Goal: Find specific page/section

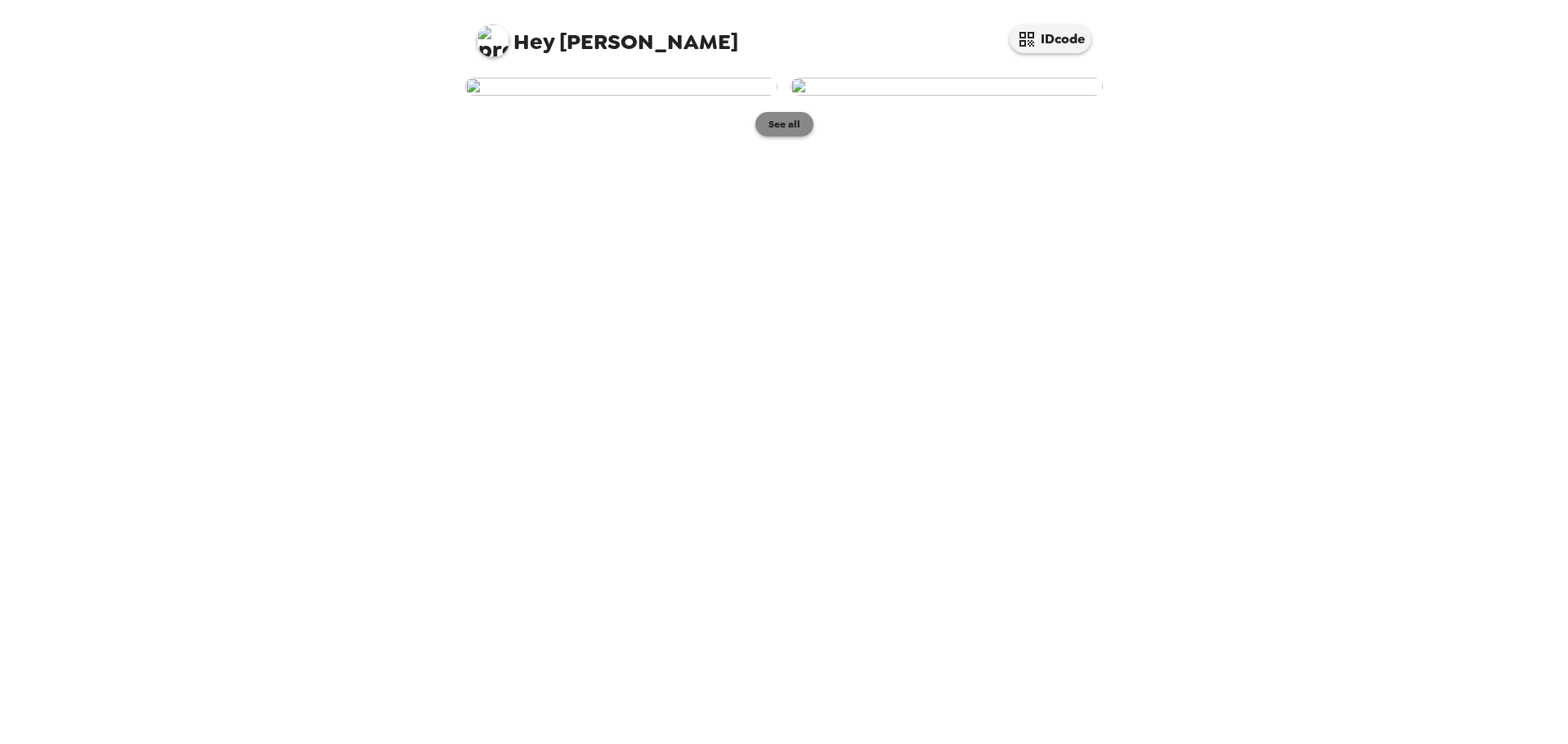
click at [787, 136] on button "See all" at bounding box center [784, 124] width 58 height 24
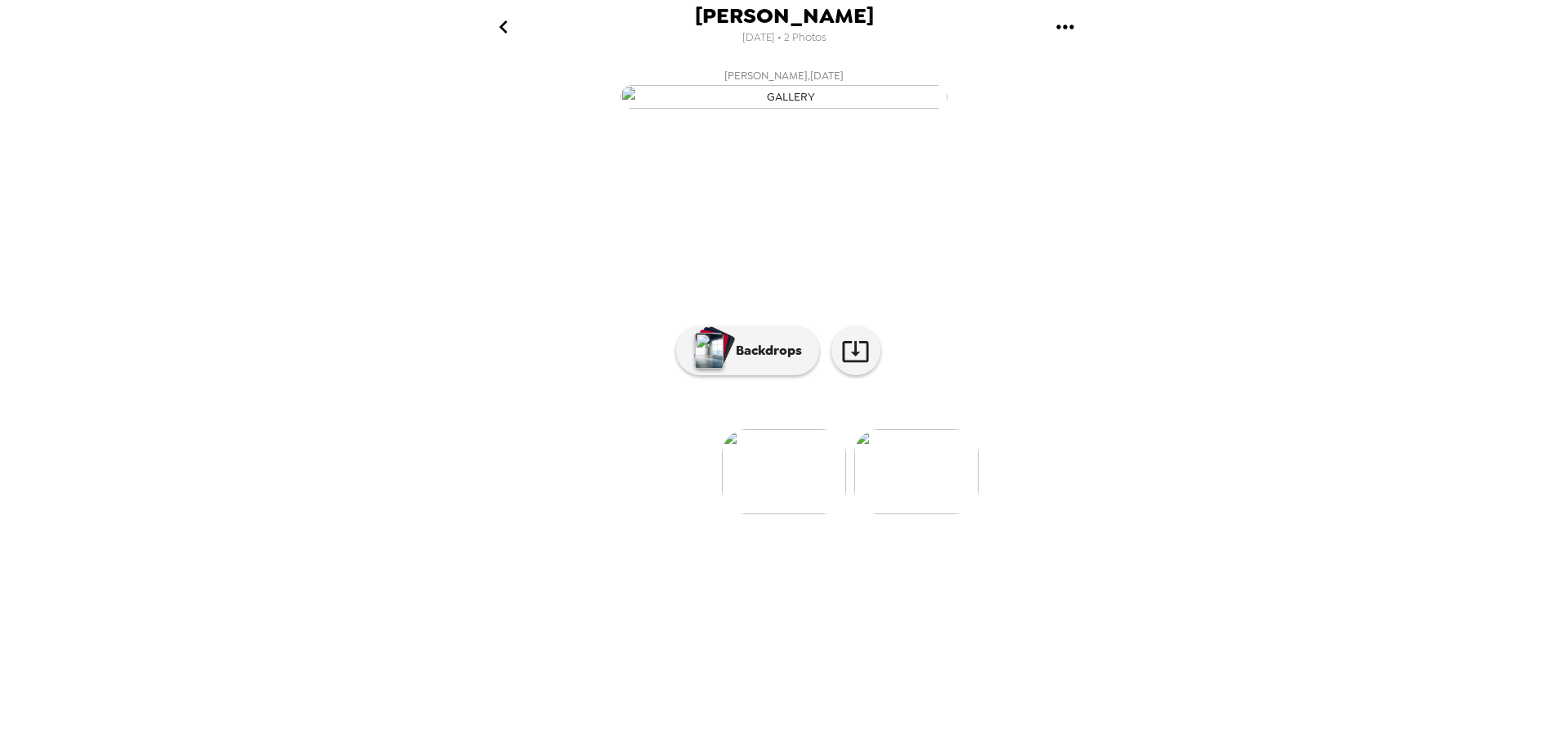
click at [914, 514] on img at bounding box center [917, 471] width 124 height 85
click at [655, 514] on img at bounding box center [654, 471] width 124 height 85
click at [930, 514] on img at bounding box center [917, 471] width 124 height 85
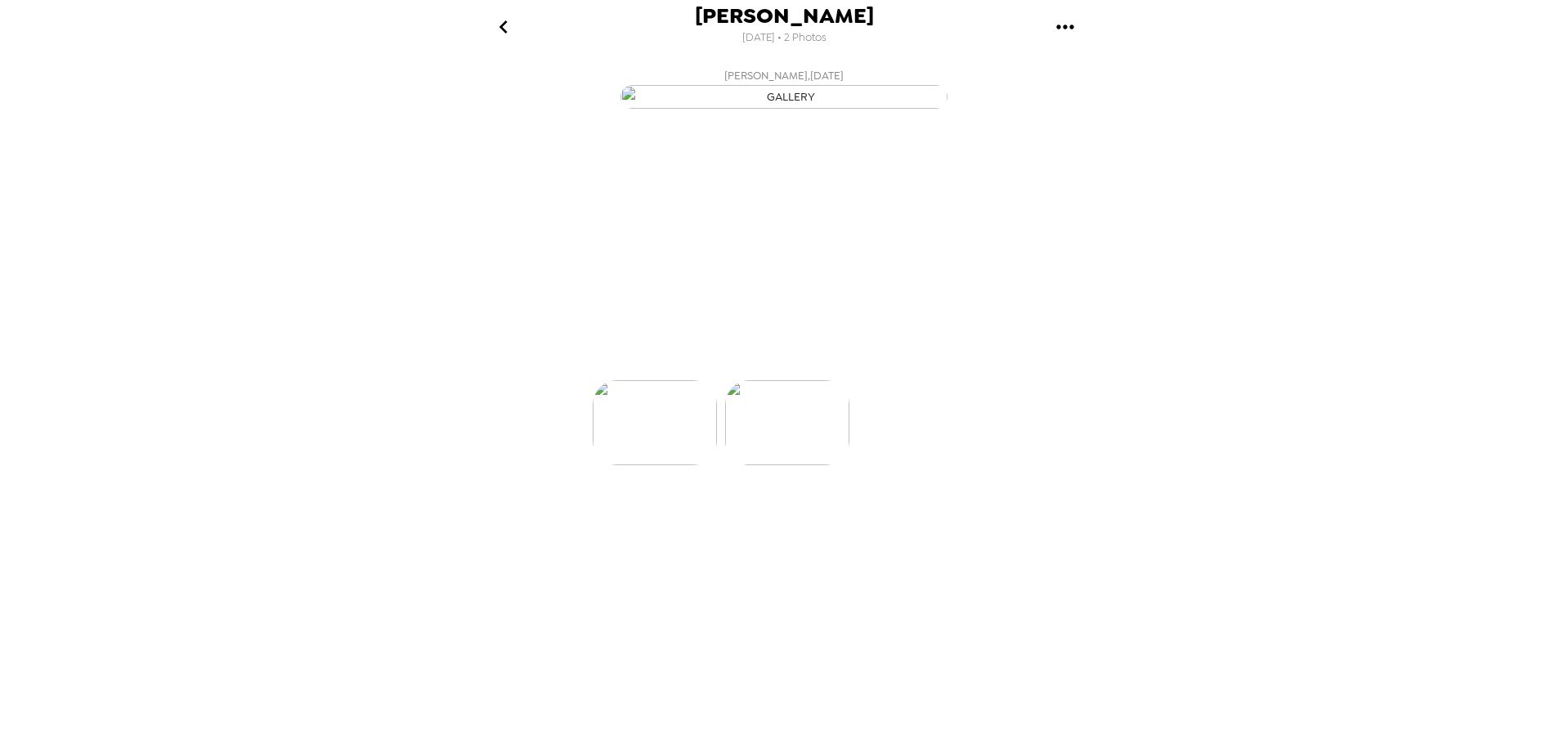
scroll to position [0, 131]
click at [772, 361] on p "Backdrops" at bounding box center [765, 350] width 74 height 19
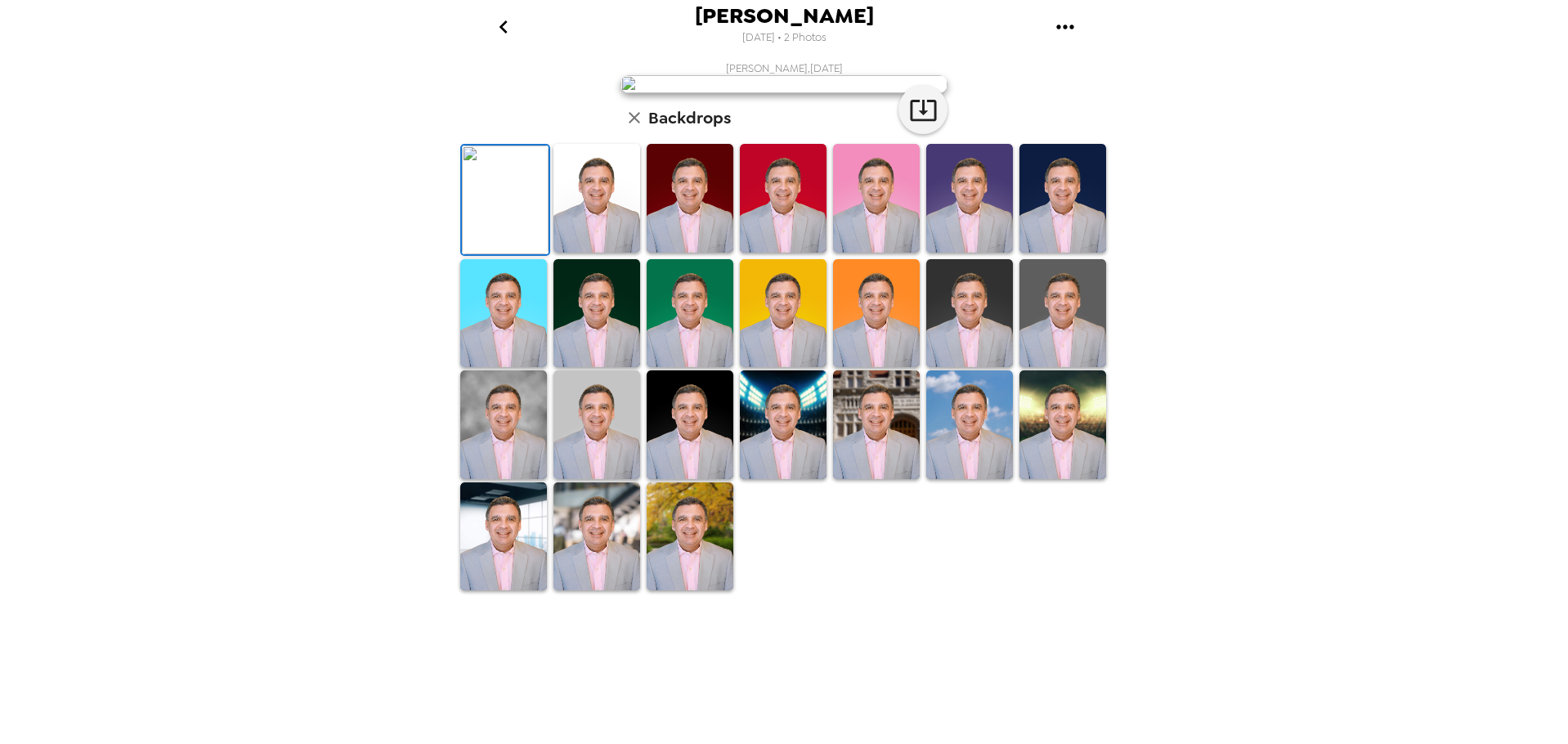
scroll to position [0, 0]
click at [498, 18] on icon "go back" at bounding box center [503, 27] width 26 height 26
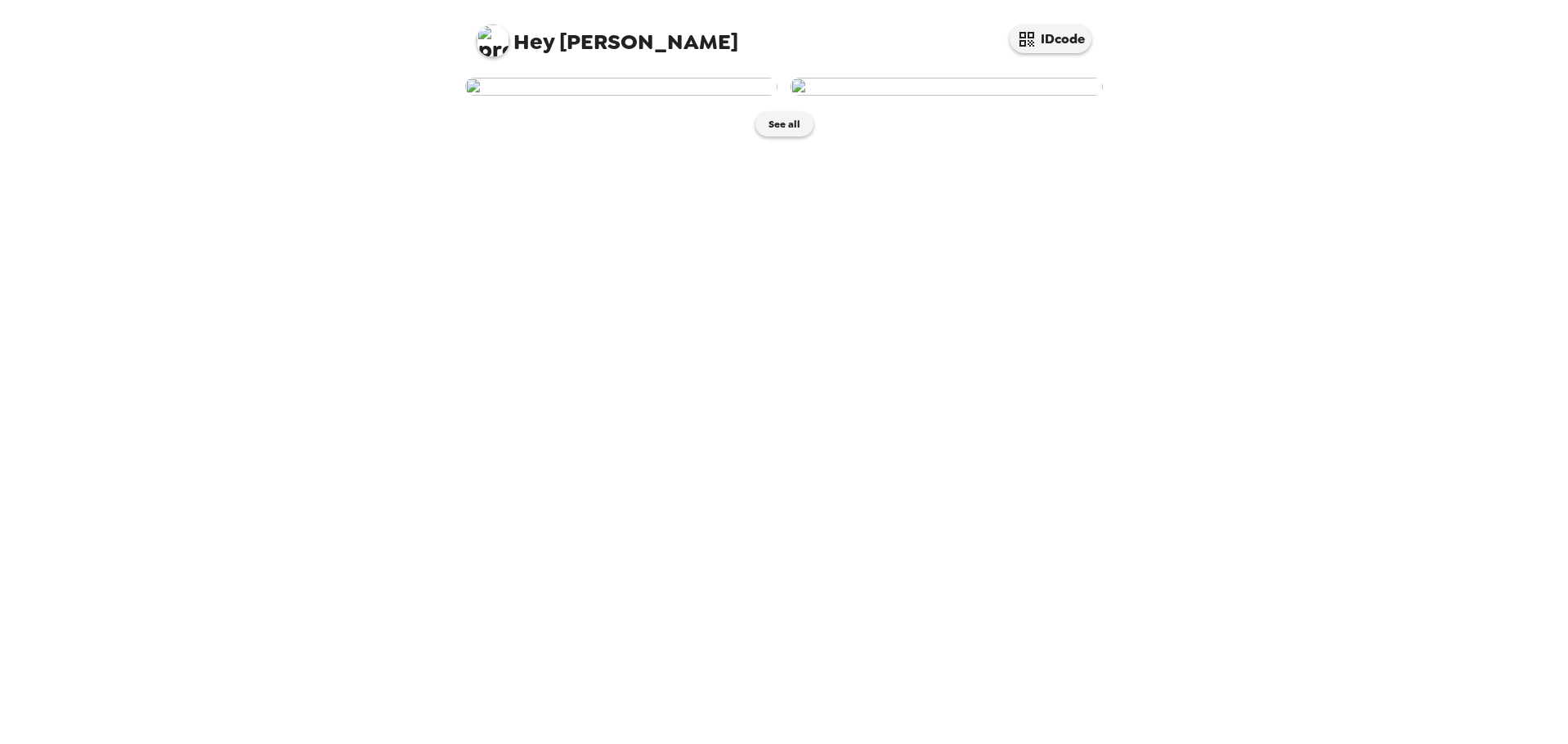
click at [673, 96] on img at bounding box center [621, 86] width 312 height 18
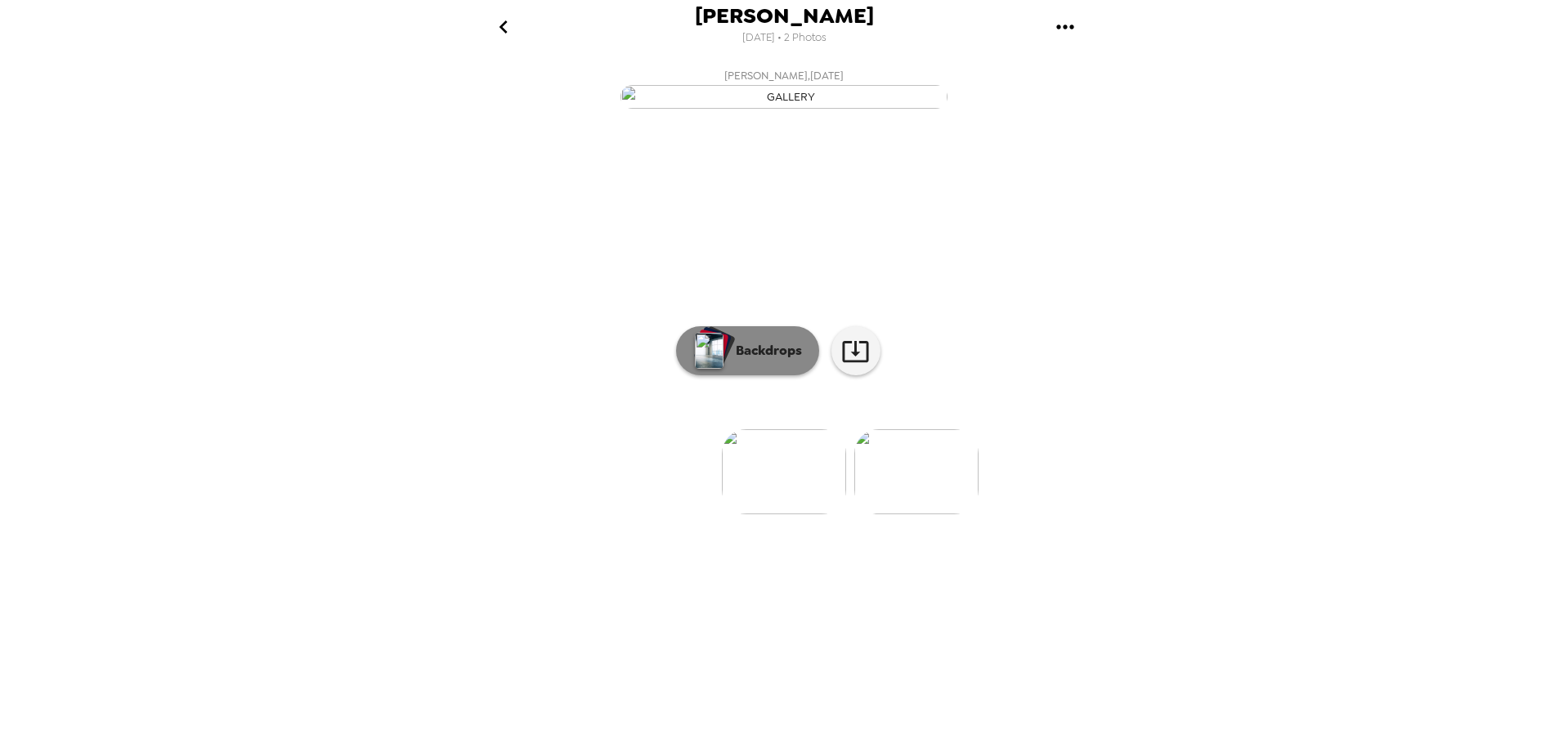
click at [784, 361] on p "Backdrops" at bounding box center [765, 350] width 74 height 19
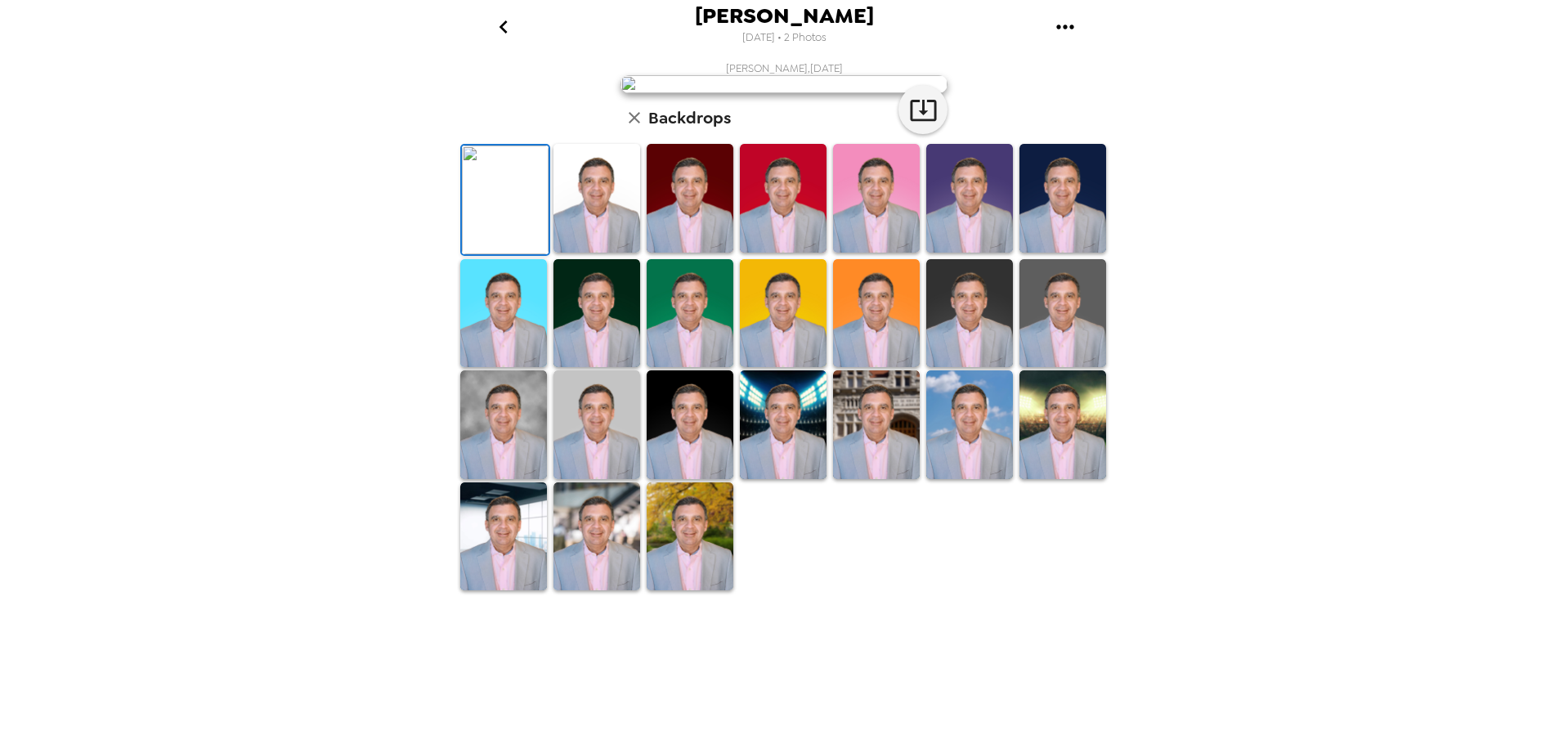
scroll to position [238, 0]
click at [532, 591] on img at bounding box center [503, 536] width 87 height 108
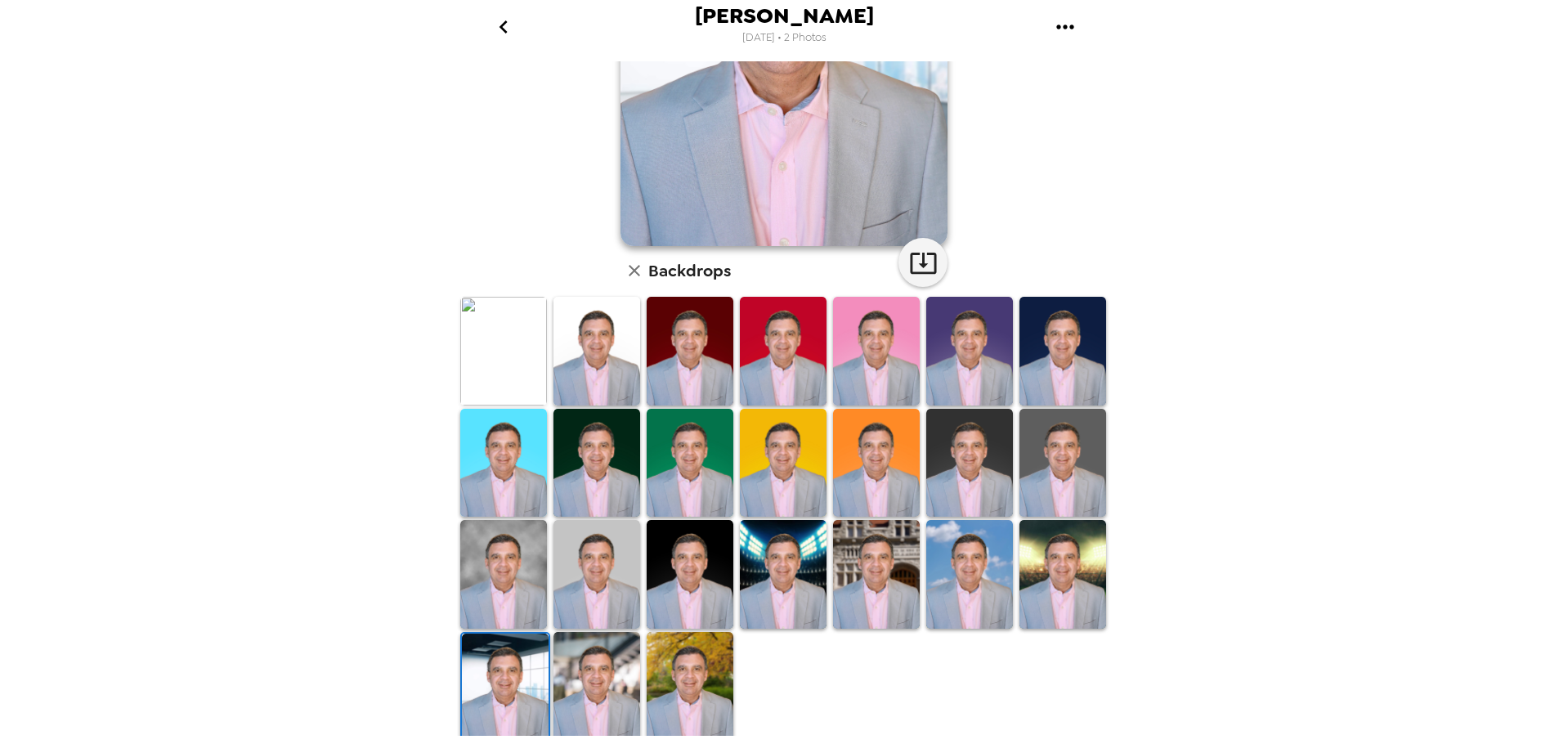
click at [622, 664] on img at bounding box center [596, 685] width 87 height 108
click at [680, 699] on img at bounding box center [690, 685] width 87 height 108
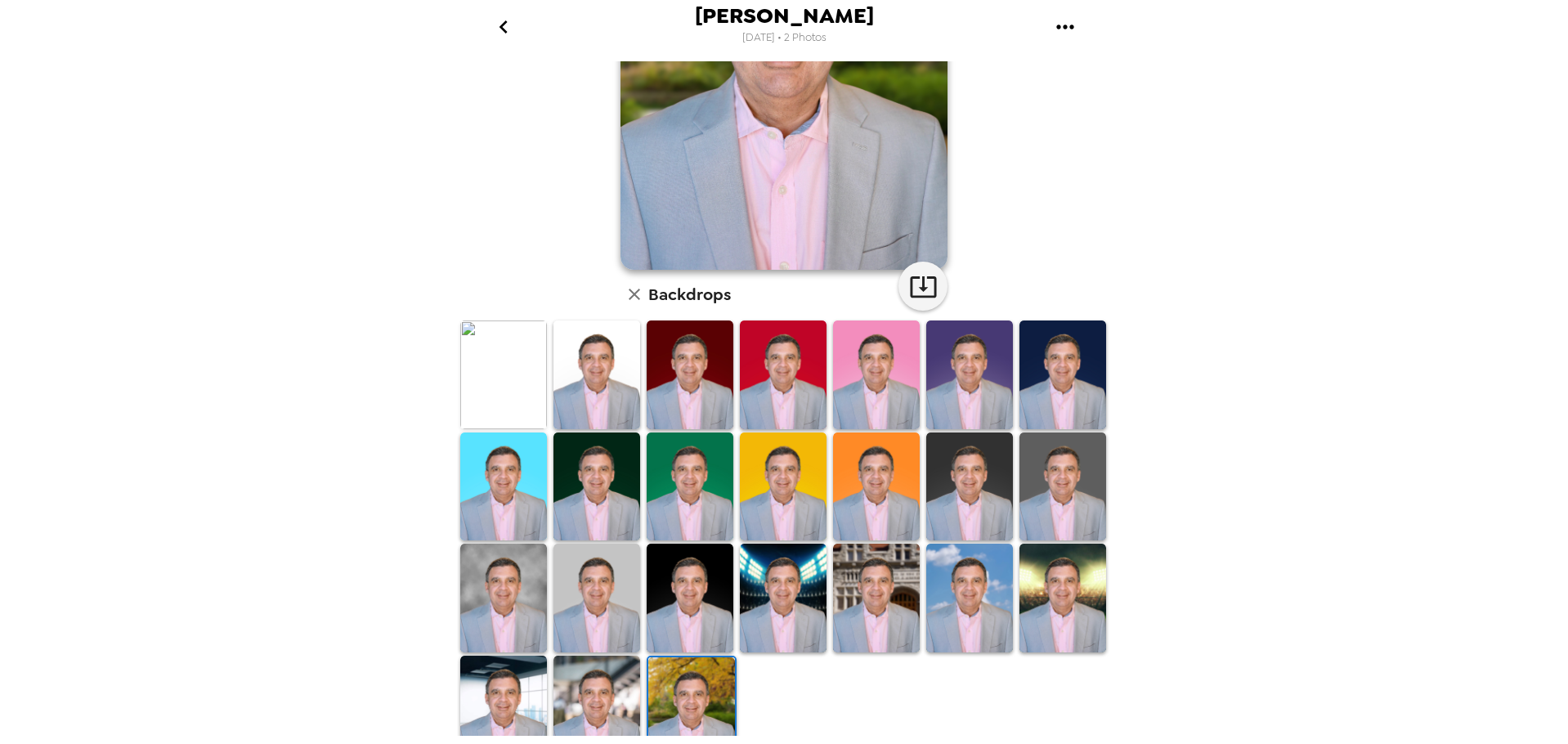
scroll to position [238, 0]
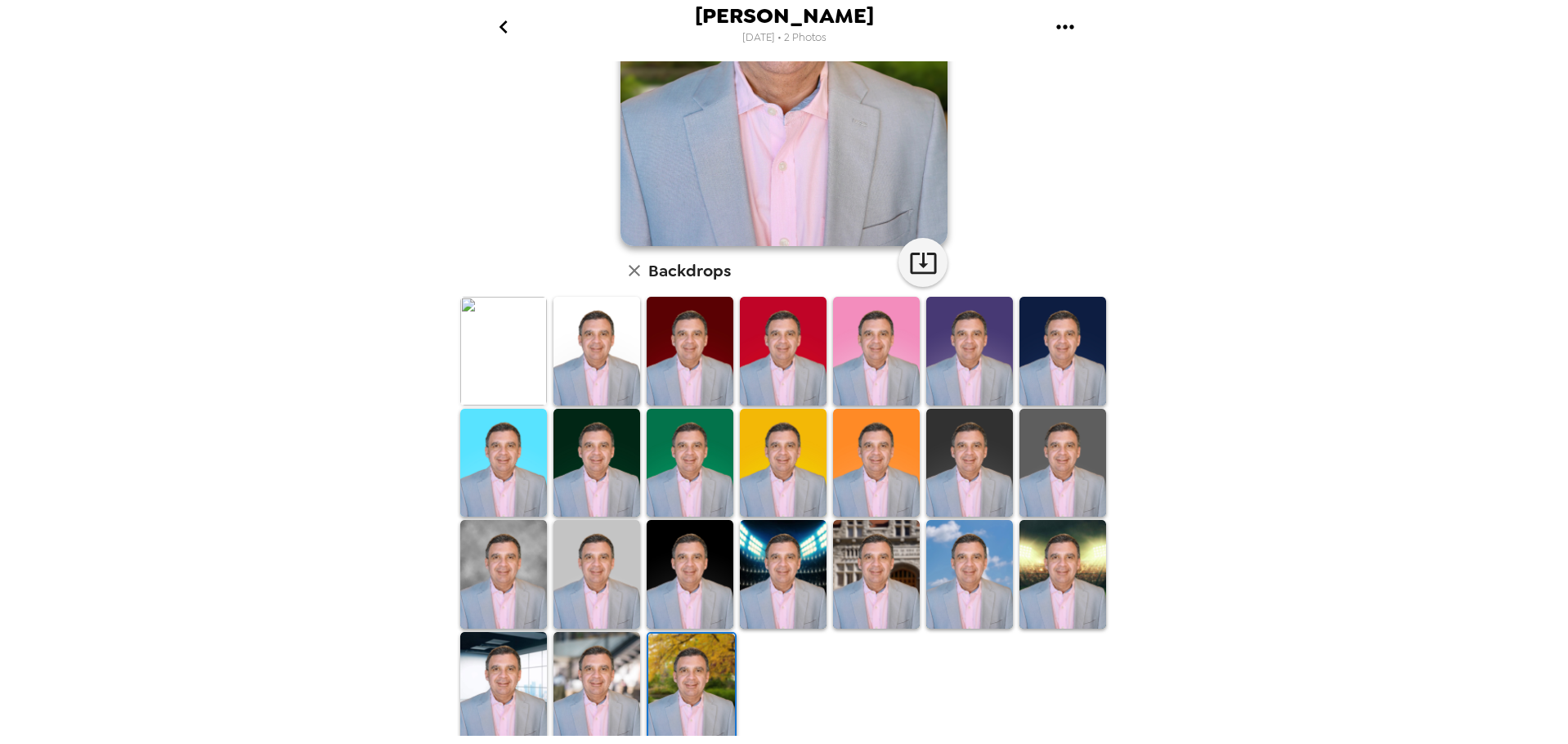
click at [612, 687] on img at bounding box center [596, 685] width 87 height 108
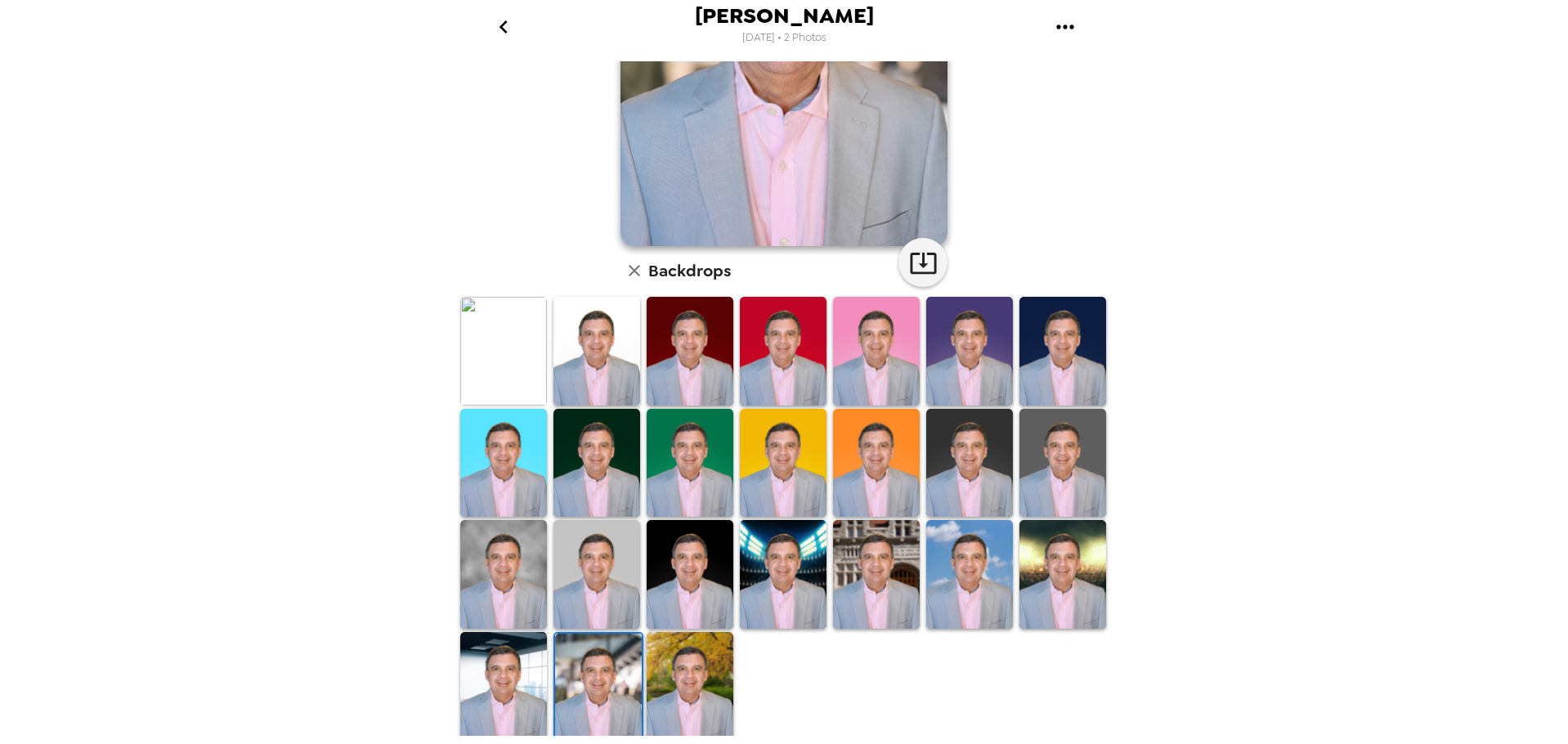
scroll to position [0, 0]
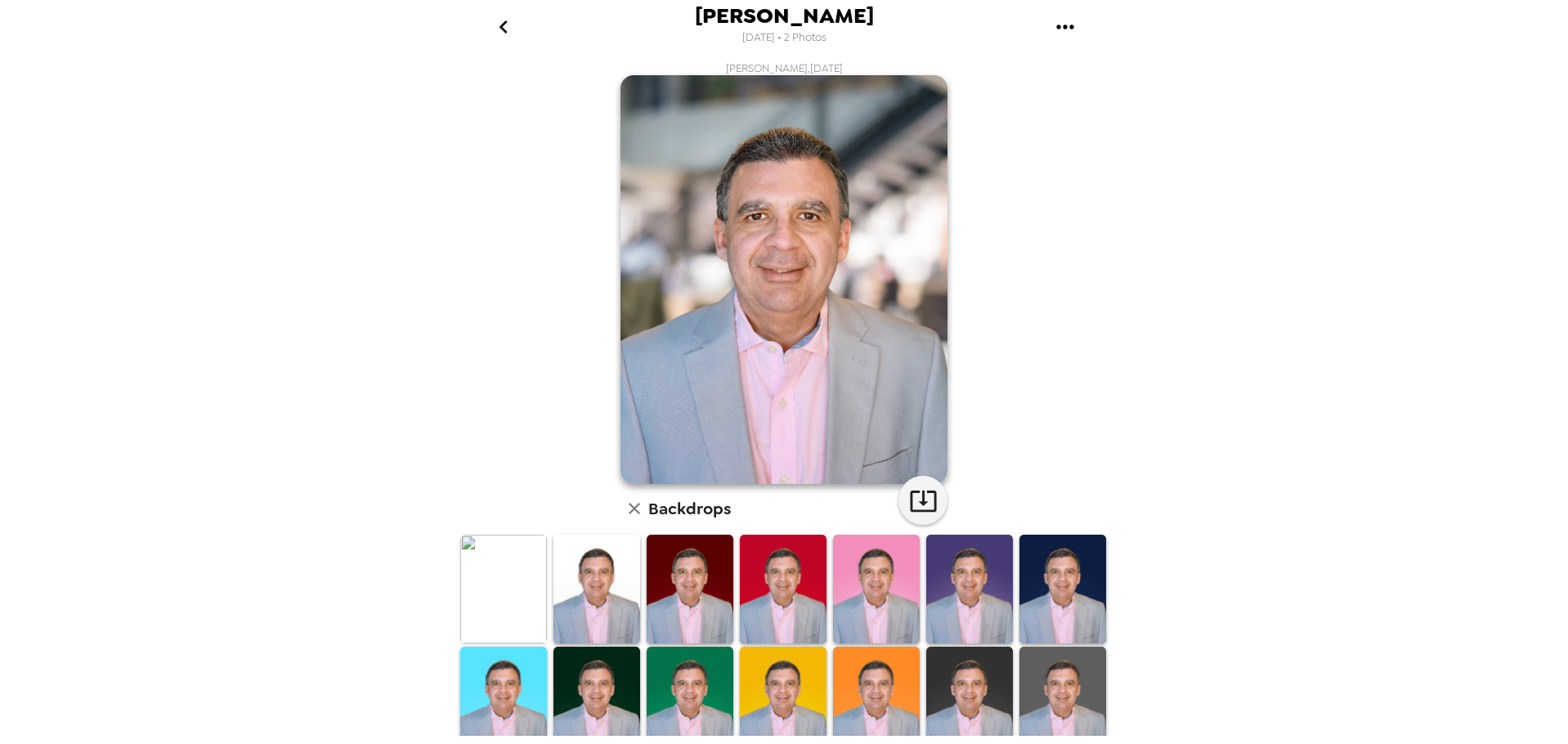
click at [1061, 601] on img at bounding box center [1062, 588] width 87 height 108
